Goal: Transaction & Acquisition: Purchase product/service

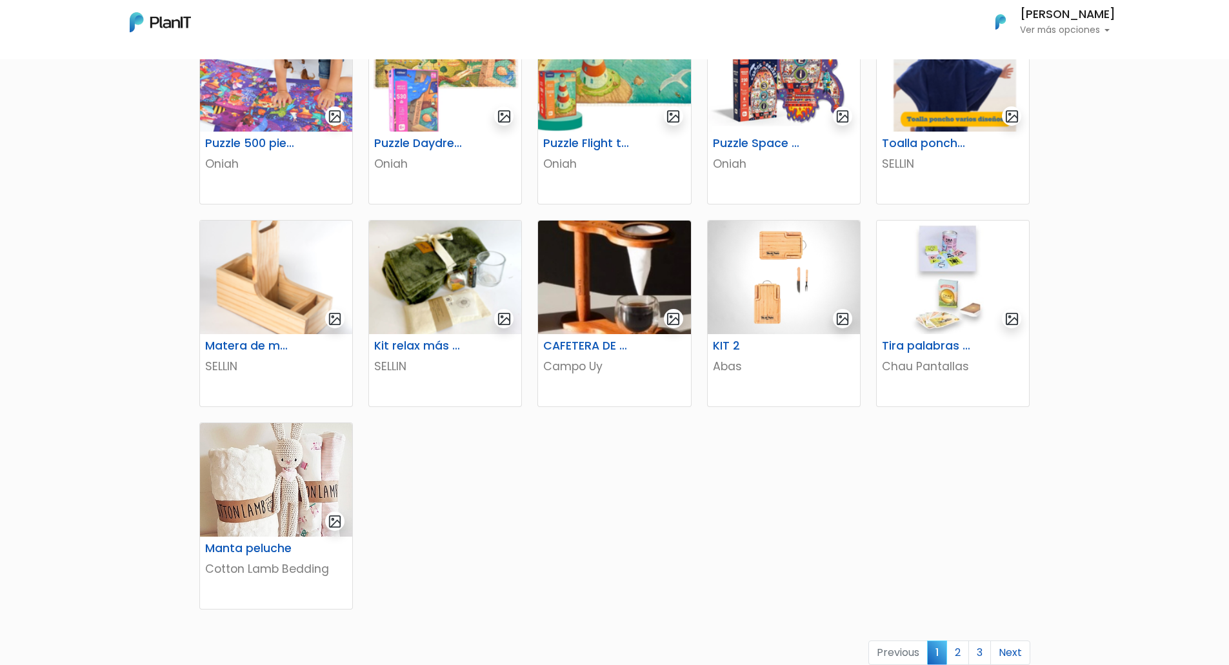
scroll to position [490, 0]
click at [623, 310] on img at bounding box center [614, 277] width 152 height 114
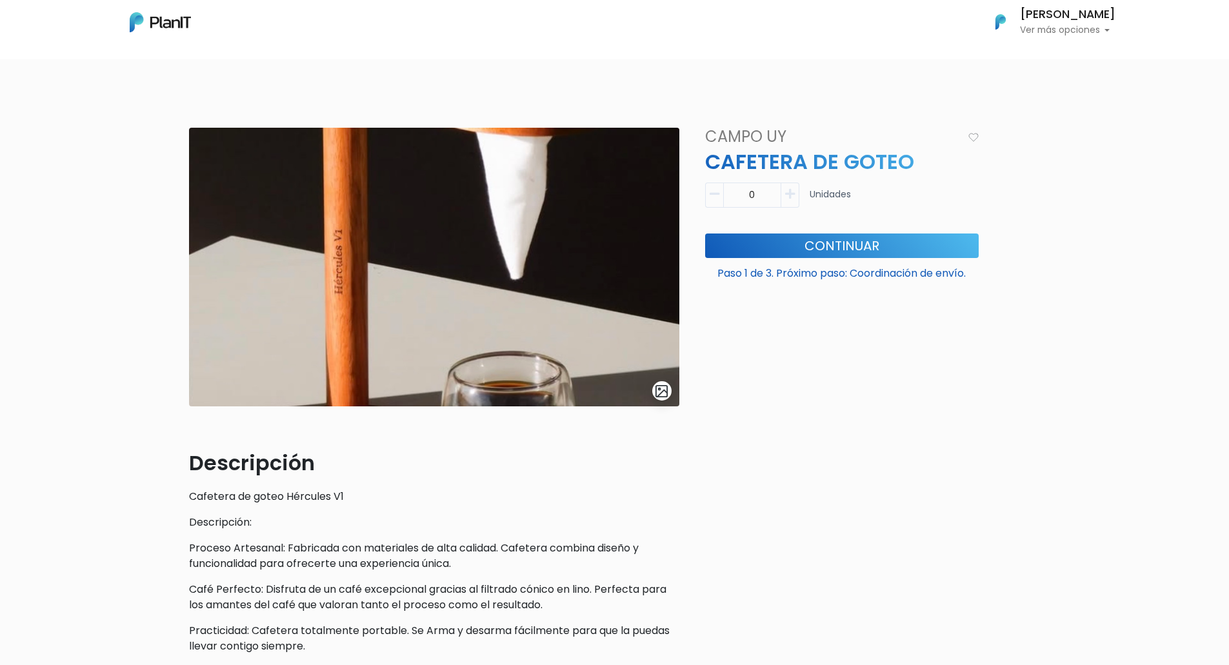
click at [789, 201] on button "button" at bounding box center [790, 195] width 18 height 25
type input "1"
click at [799, 242] on button "Continuar" at bounding box center [841, 245] width 273 height 25
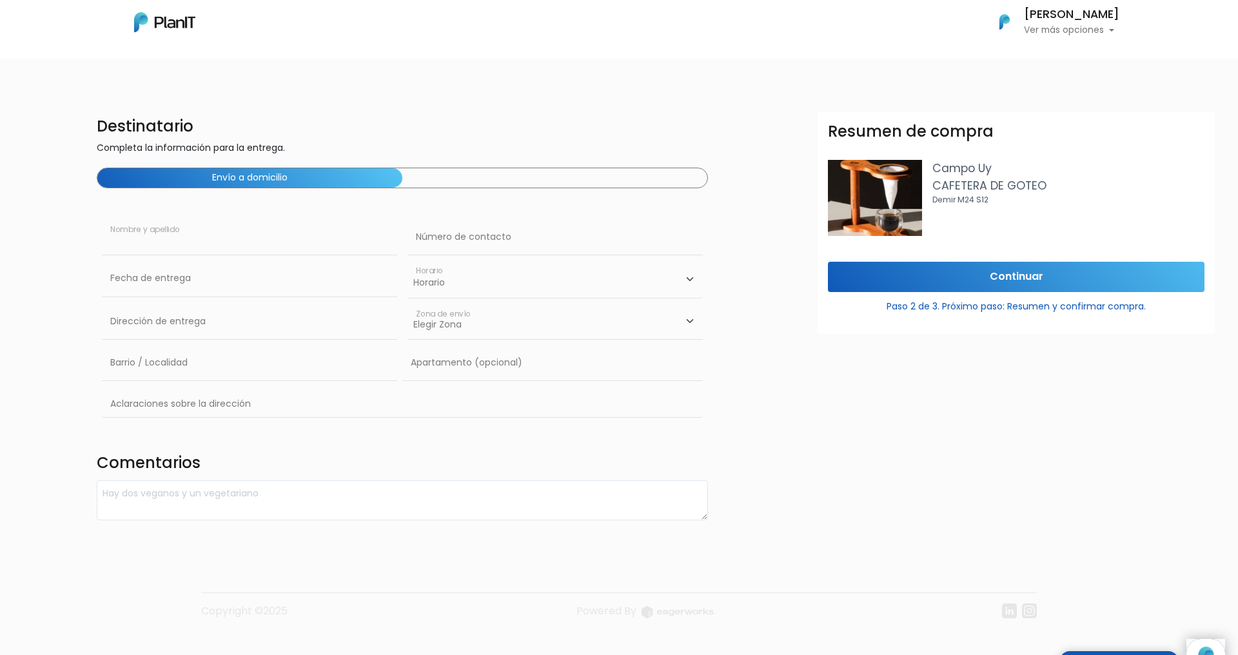
click at [124, 250] on input "text" at bounding box center [249, 237] width 295 height 36
click at [947, 275] on input "Continuar" at bounding box center [1016, 277] width 377 height 30
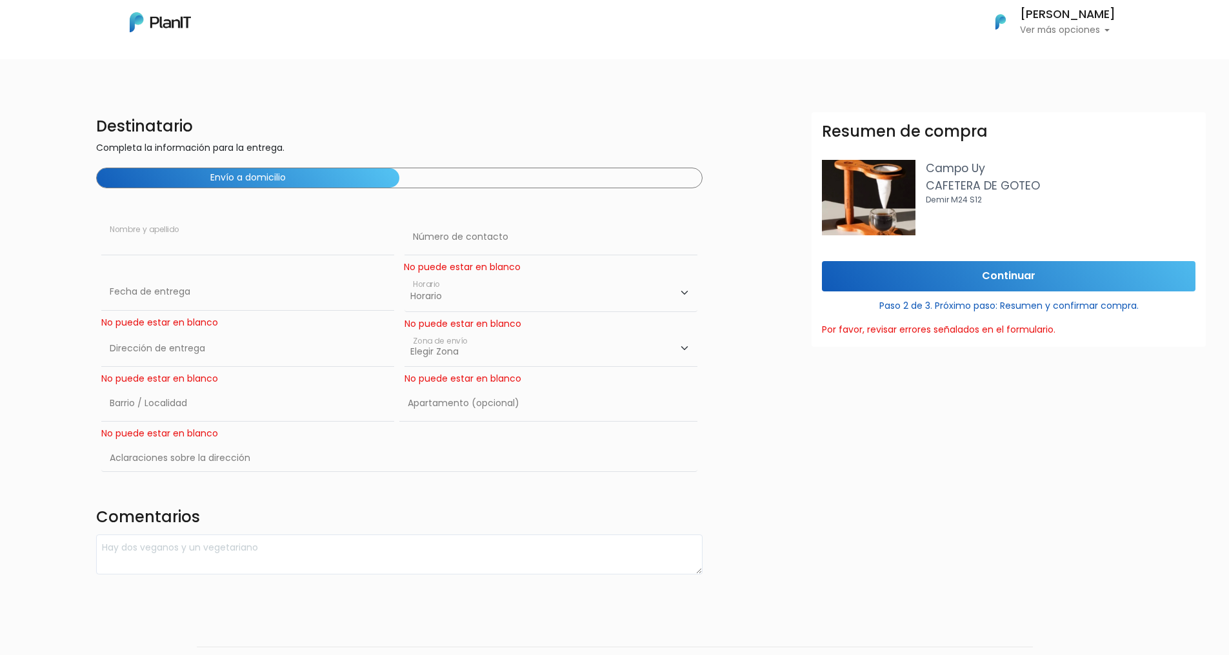
click at [184, 250] on input "text" at bounding box center [247, 237] width 293 height 36
click at [429, 244] on input "text" at bounding box center [550, 237] width 293 height 36
type input "999"
click at [421, 301] on select "Horario 08:00 - 10:00 10:00 - 12:00 14:00 - 16:00 16:00 - 18:00" at bounding box center [550, 292] width 293 height 37
select select "0"
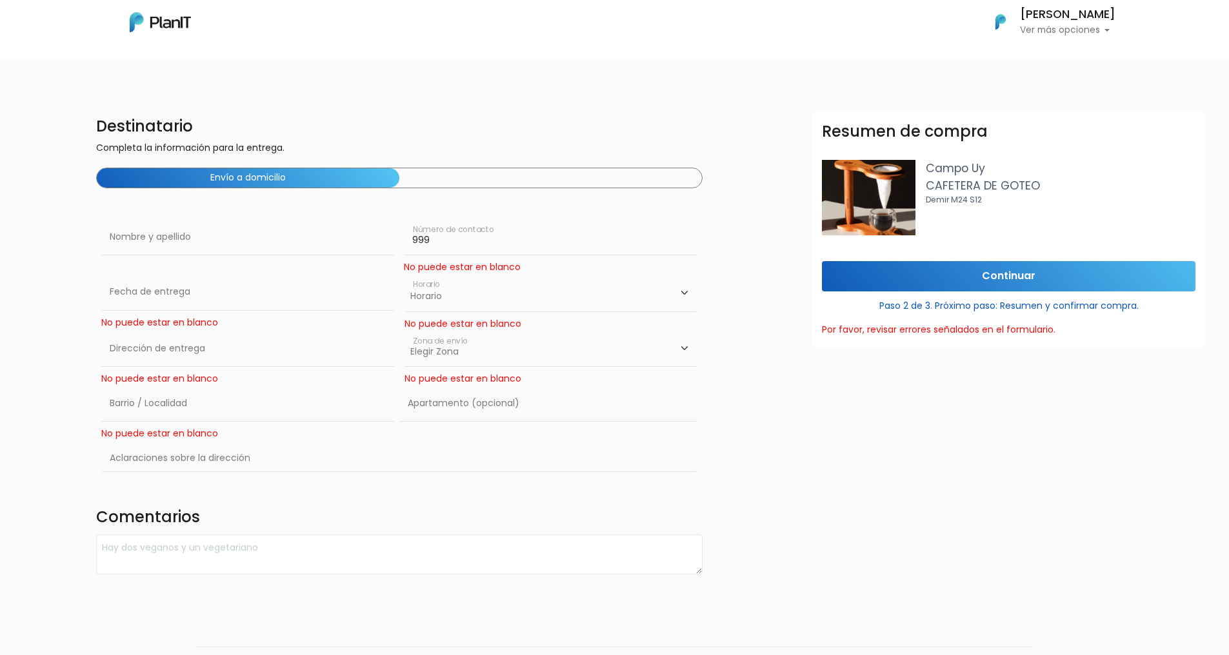
click at [404, 274] on select "Horario 08:00 - 10:00 10:00 - 12:00 14:00 - 16:00 16:00 - 18:00" at bounding box center [550, 292] width 293 height 37
click at [208, 347] on input "text" at bounding box center [247, 349] width 293 height 36
type input "999"
click at [439, 355] on select "Elegir Zona Zona américa Oficina Montevideo" at bounding box center [550, 349] width 293 height 36
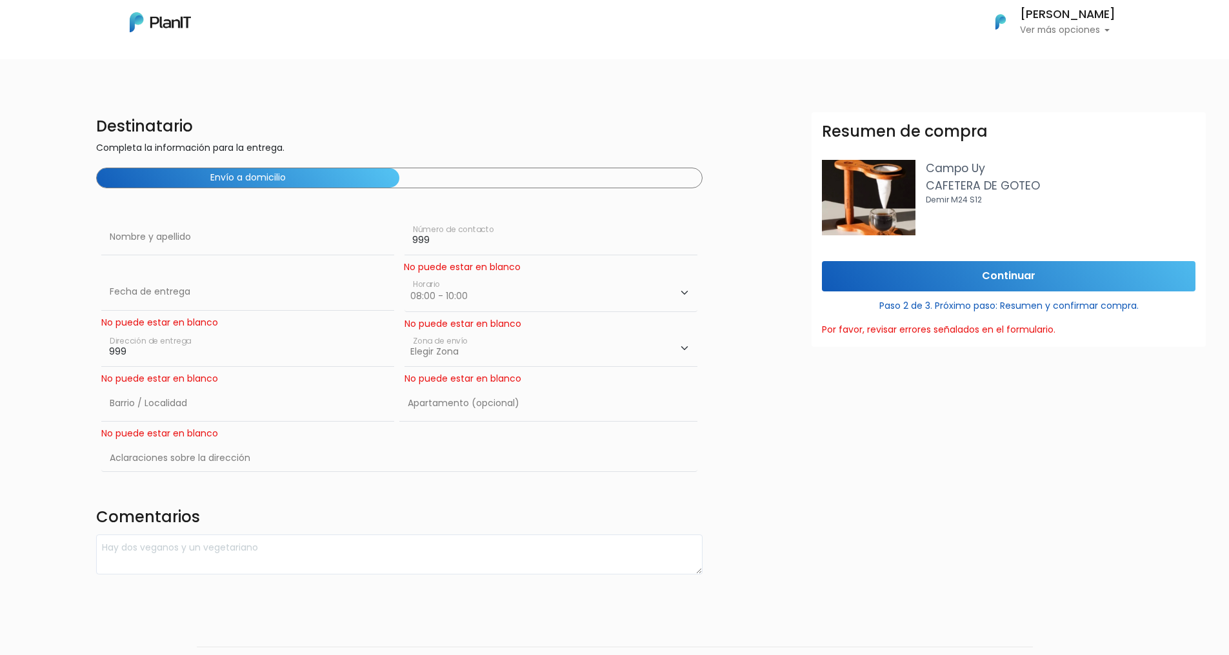
click at [440, 356] on select "Elegir Zona Zona américa Oficina Montevideo" at bounding box center [550, 349] width 293 height 36
select select "8"
click at [404, 331] on select "Elegir Zona Zona américa Oficina Montevideo" at bounding box center [550, 349] width 293 height 36
click at [144, 417] on input "text" at bounding box center [247, 404] width 293 height 36
type input "999"
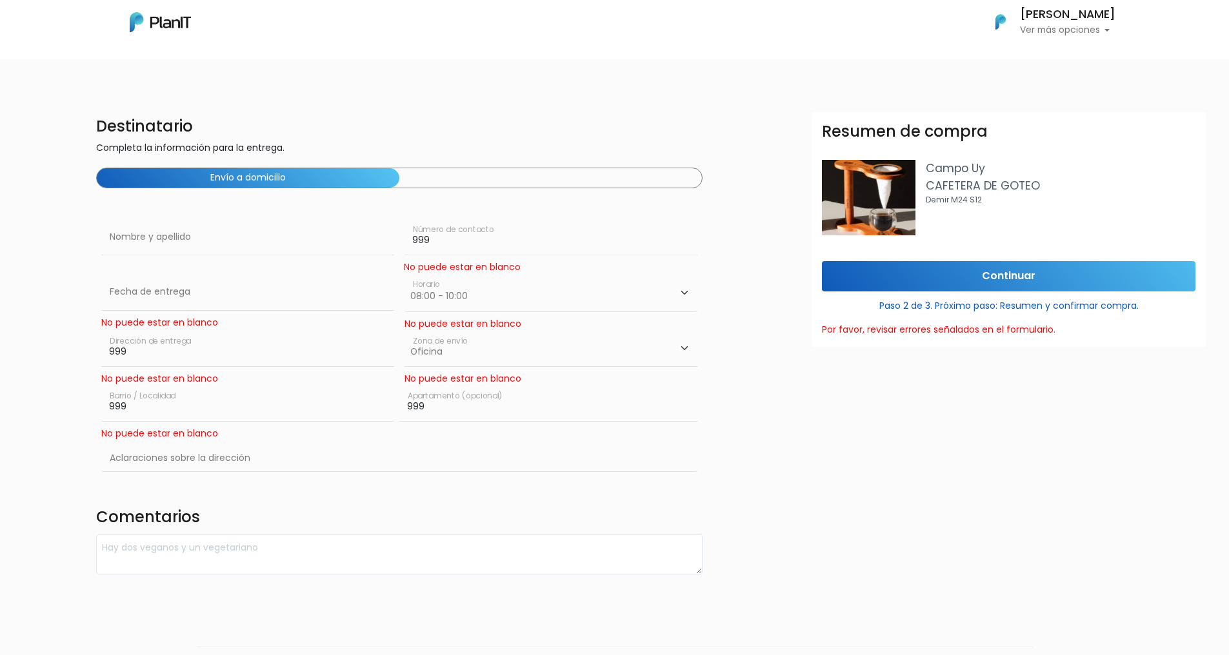
type input "999"
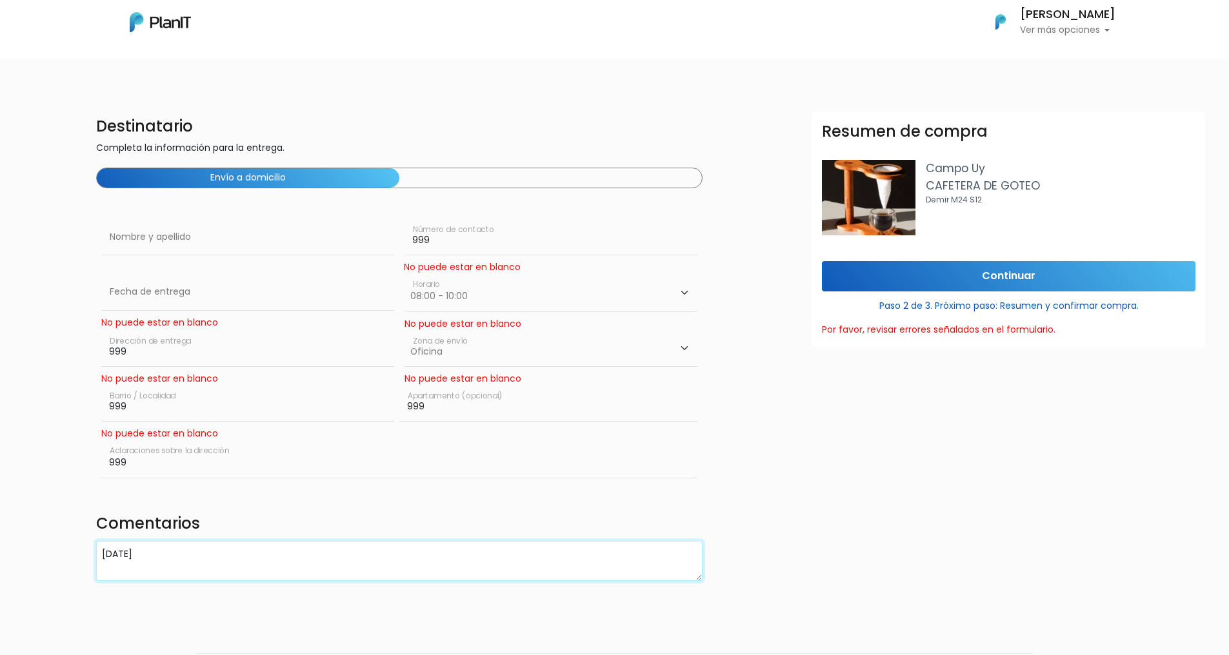
type textarea "FAMILY DAY"
click at [963, 284] on input "Continuar" at bounding box center [1008, 276] width 373 height 30
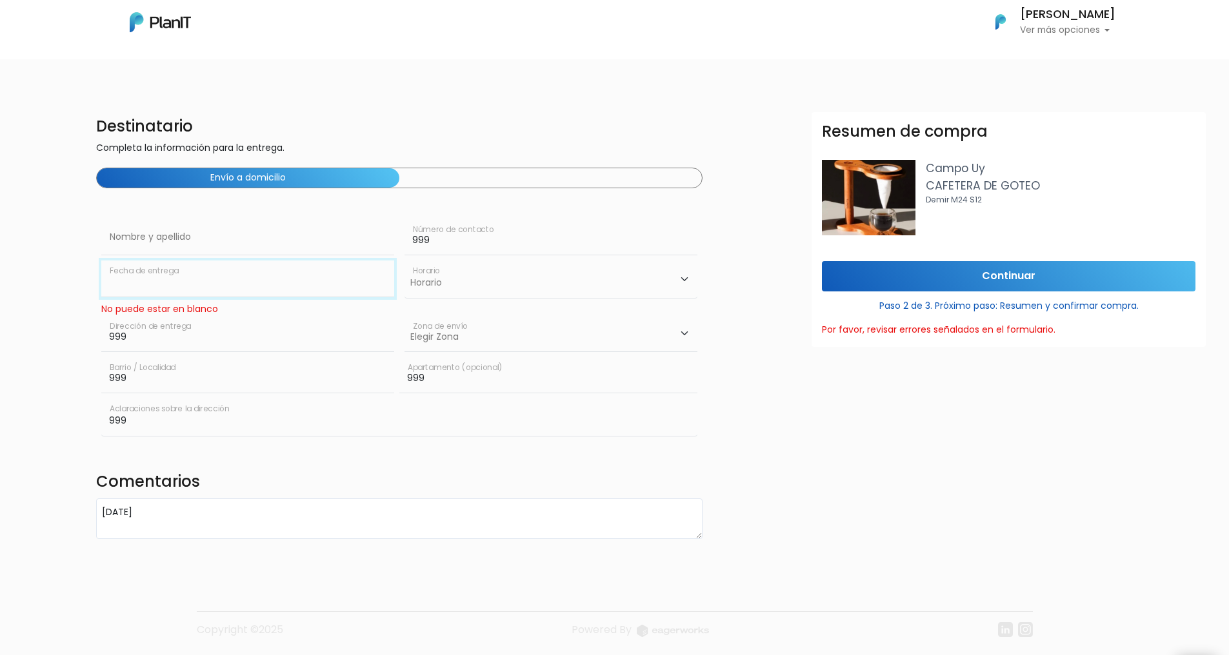
click at [225, 283] on input "text" at bounding box center [247, 279] width 293 height 36
click at [210, 384] on td "19" at bounding box center [210, 387] width 19 height 19
type input "19/09/2025"
click at [890, 266] on input "Continuar" at bounding box center [1008, 276] width 373 height 30
click at [469, 282] on select "Horario 08:00 - 10:00 10:00 - 12:00 14:00 - 16:00 16:00 - 18:00" at bounding box center [550, 279] width 293 height 37
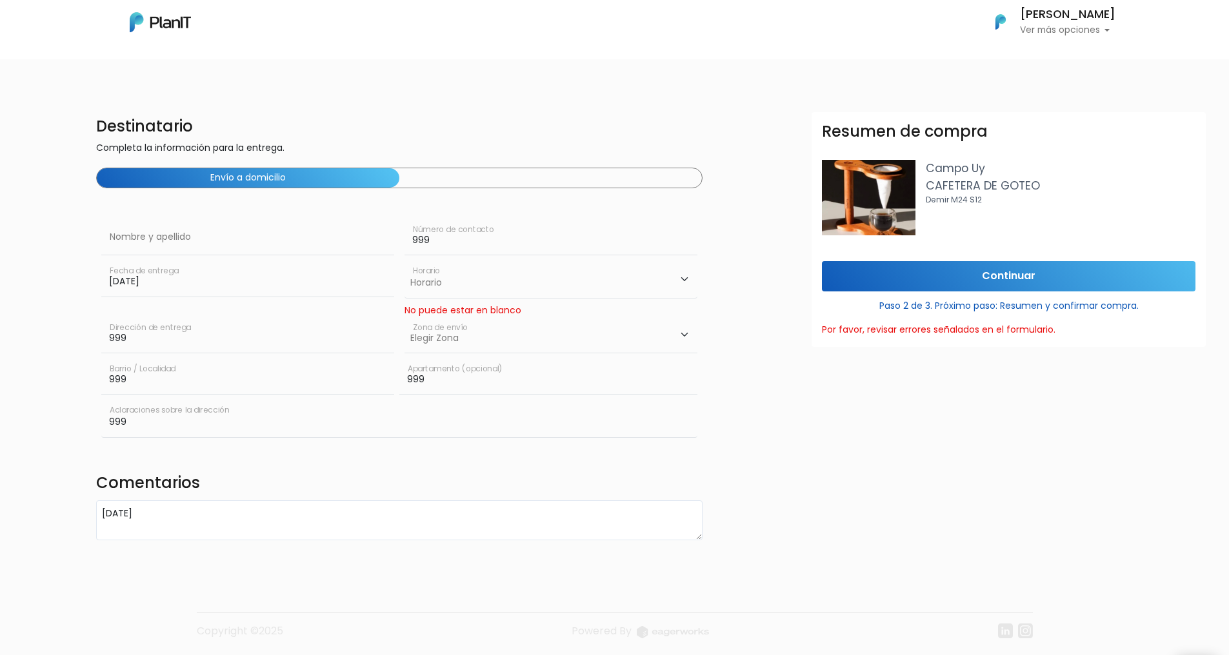
select select "0"
click at [404, 261] on select "Horario 08:00 - 10:00 10:00 - 12:00 14:00 - 16:00 16:00 - 18:00" at bounding box center [550, 279] width 293 height 37
click at [882, 283] on input "Continuar" at bounding box center [1008, 276] width 373 height 30
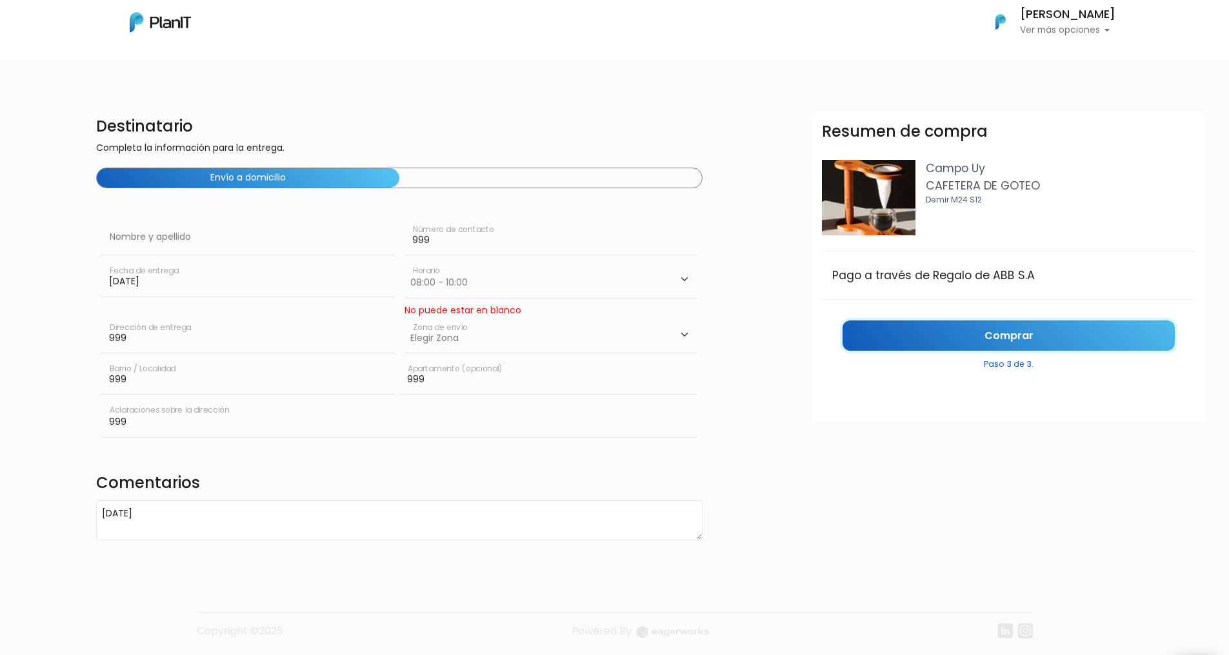
click at [889, 335] on link "Comprar" at bounding box center [1008, 336] width 332 height 30
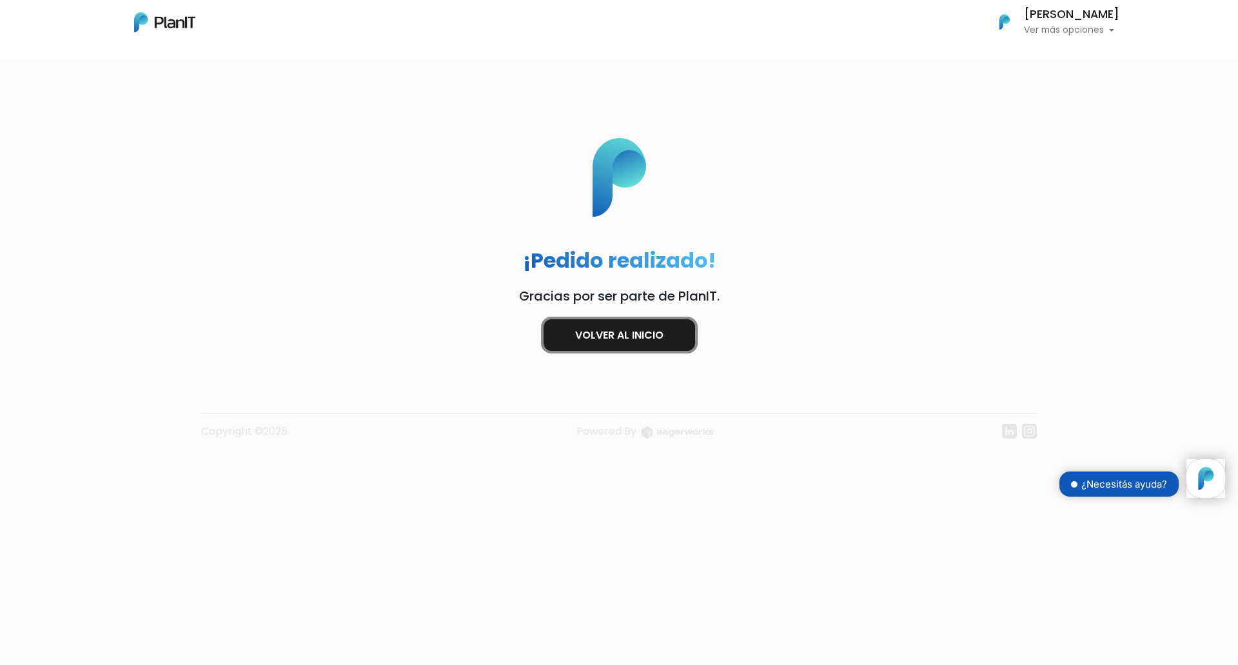
click at [623, 340] on link "Volver al inicio" at bounding box center [620, 335] width 152 height 32
